Goal: Task Accomplishment & Management: Complete application form

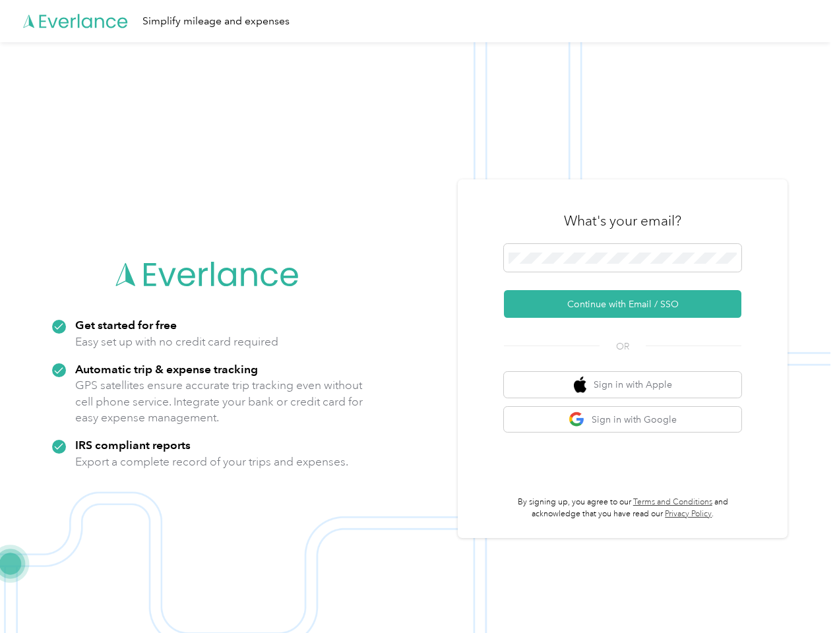
click at [418, 317] on img at bounding box center [415, 358] width 830 height 633
click at [418, 21] on div "Simplify mileage and expenses" at bounding box center [415, 21] width 830 height 42
click at [628, 304] on button "Continue with Email / SSO" at bounding box center [622, 304] width 237 height 28
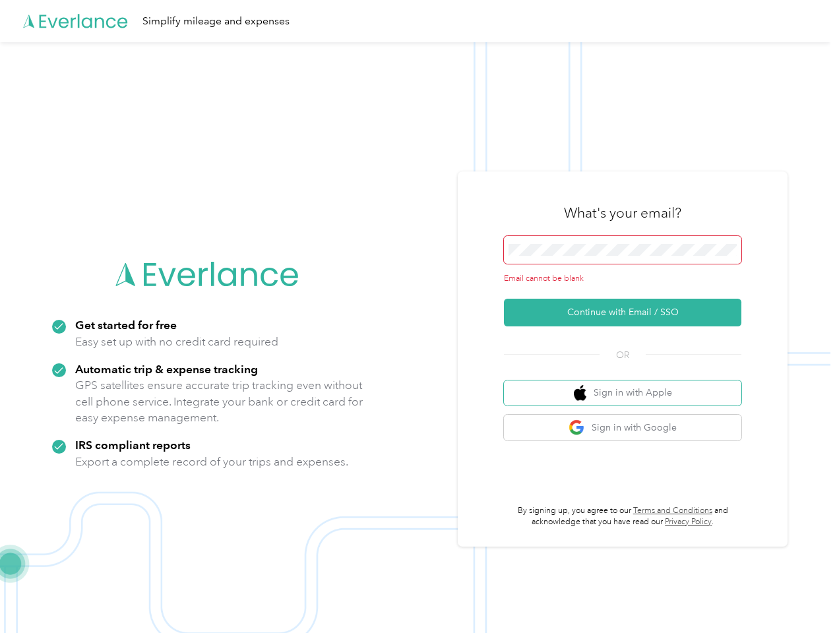
click at [628, 384] on button "Sign in with Apple" at bounding box center [622, 394] width 237 height 26
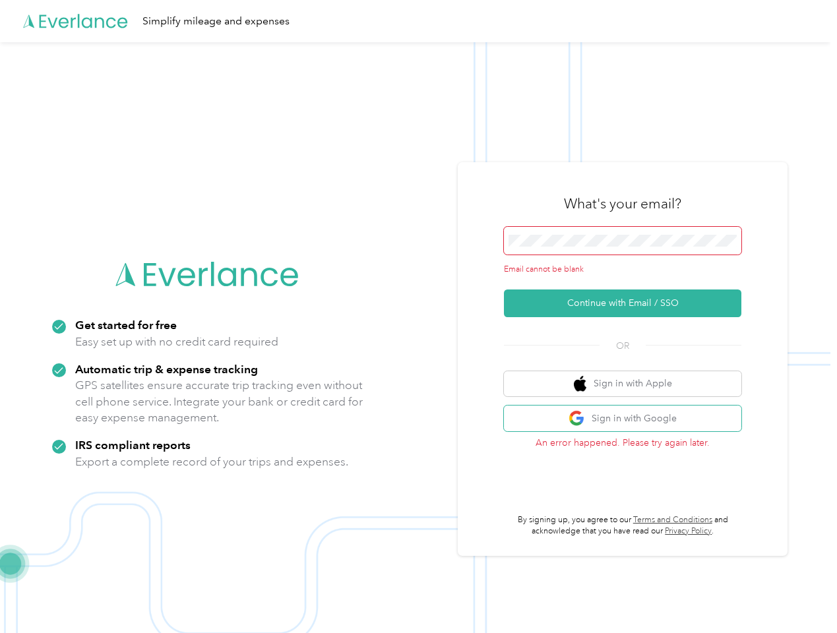
click at [628, 419] on button "Sign in with Google" at bounding box center [622, 419] width 237 height 26
